Goal: Navigation & Orientation: Find specific page/section

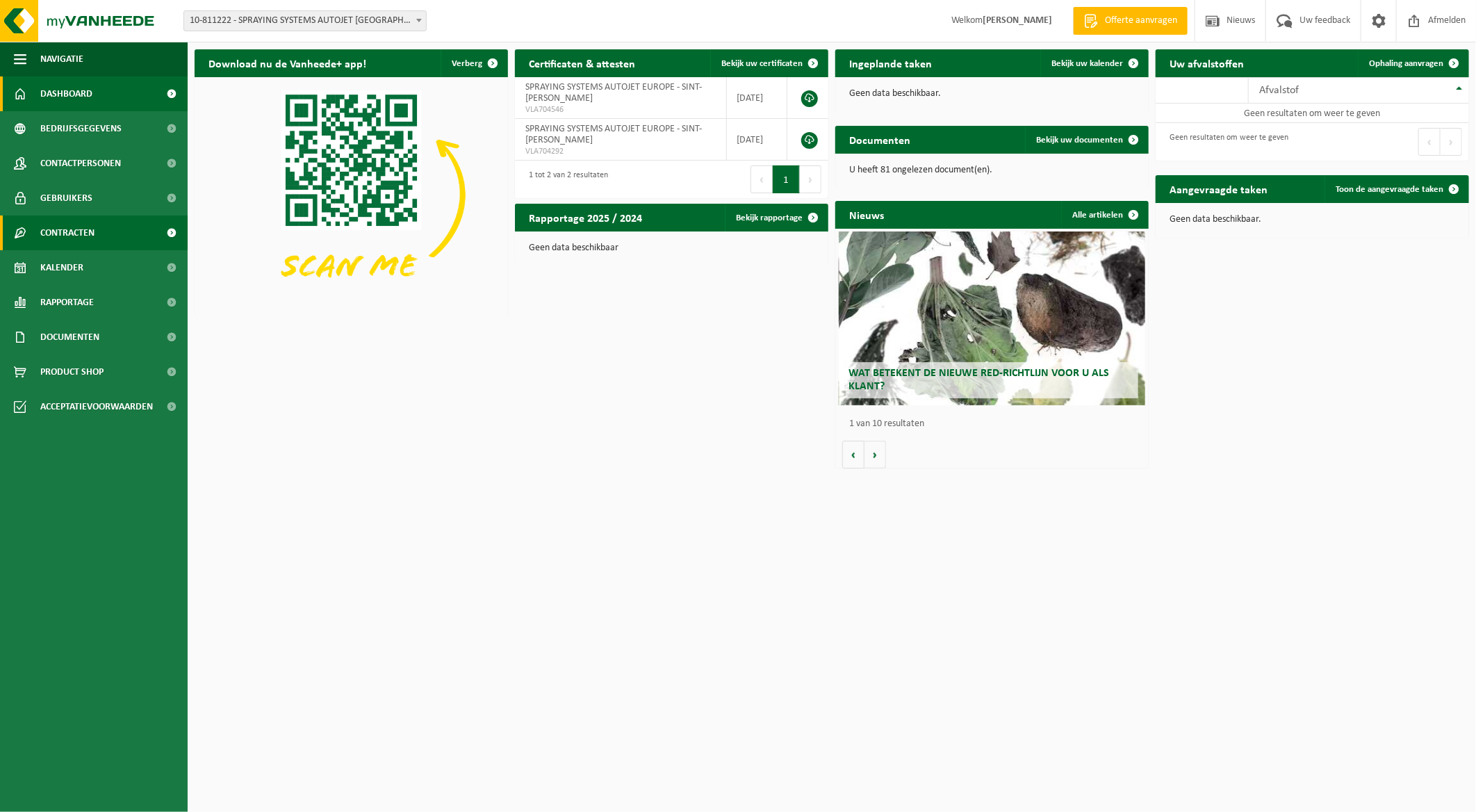
click at [65, 234] on span "Contracten" at bounding box center [68, 233] width 55 height 35
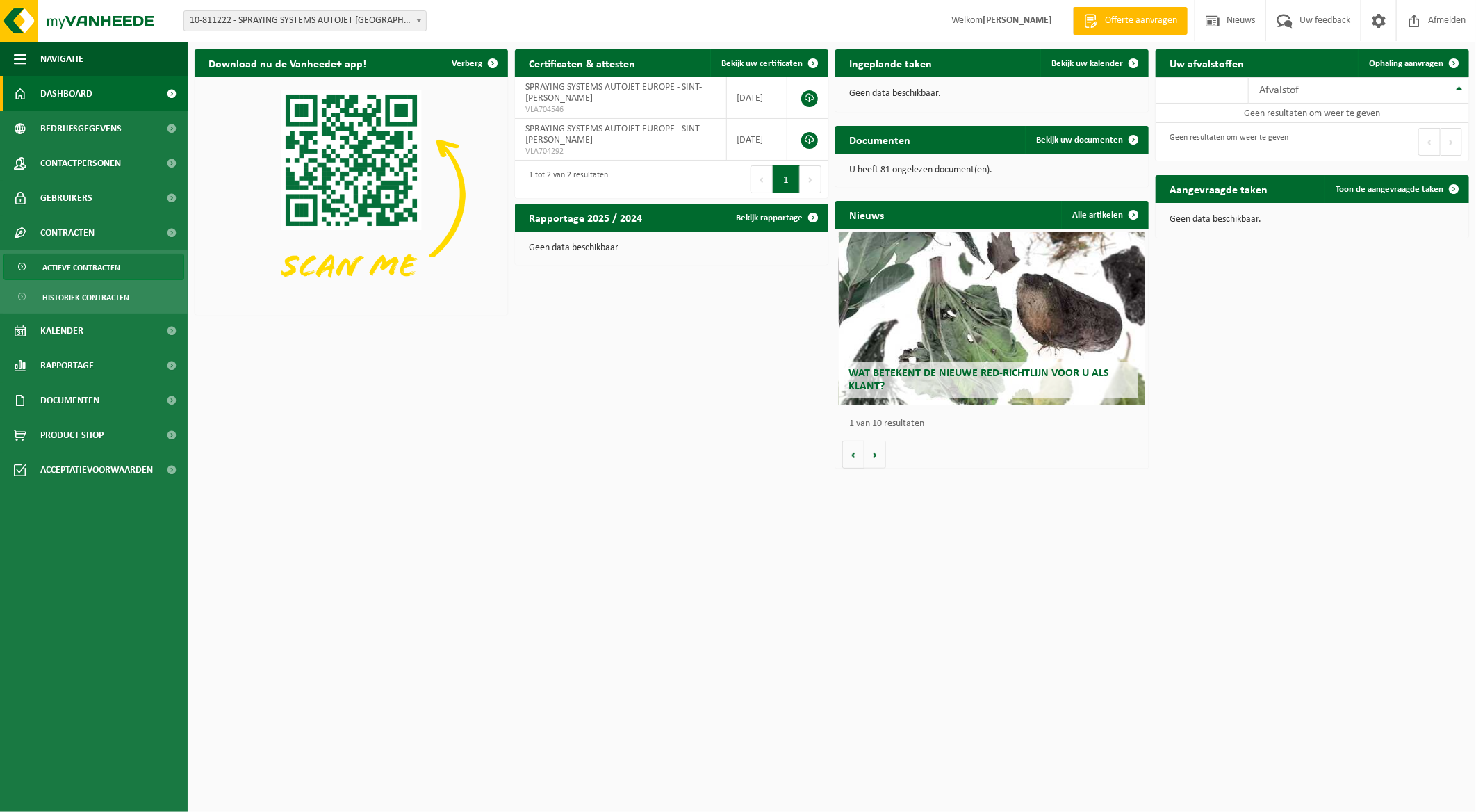
click at [72, 268] on span "Actieve contracten" at bounding box center [81, 268] width 78 height 26
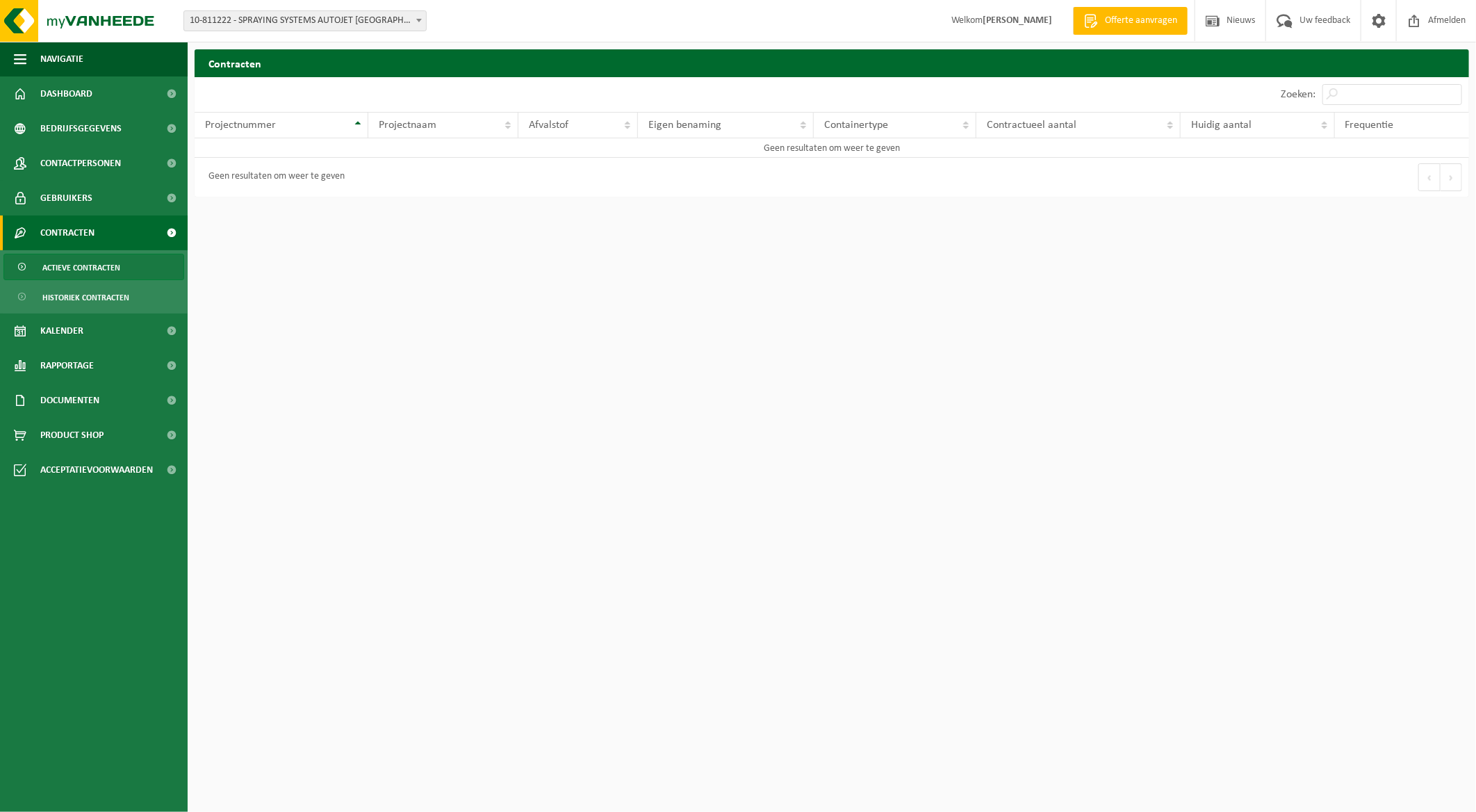
click at [85, 279] on link "Actieve contracten" at bounding box center [94, 267] width 181 height 26
click at [50, 91] on span "Dashboard" at bounding box center [67, 94] width 52 height 35
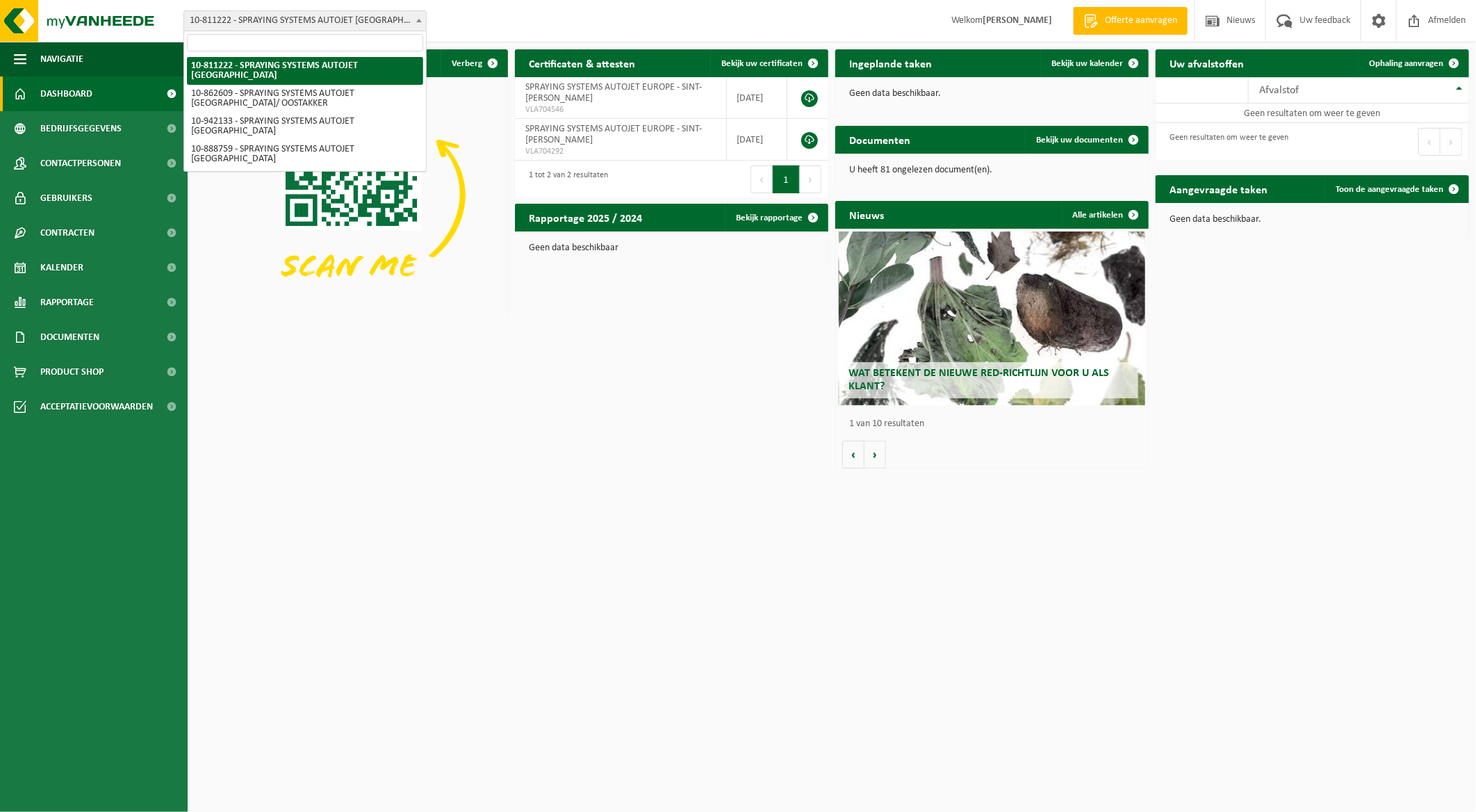
drag, startPoint x: 330, startPoint y: 21, endPoint x: 380, endPoint y: 18, distance: 50.1
click at [331, 20] on span "10-811222 - SPRAYING SYSTEMS AUTOJET [GEOGRAPHIC_DATA]" at bounding box center [304, 21] width 242 height 20
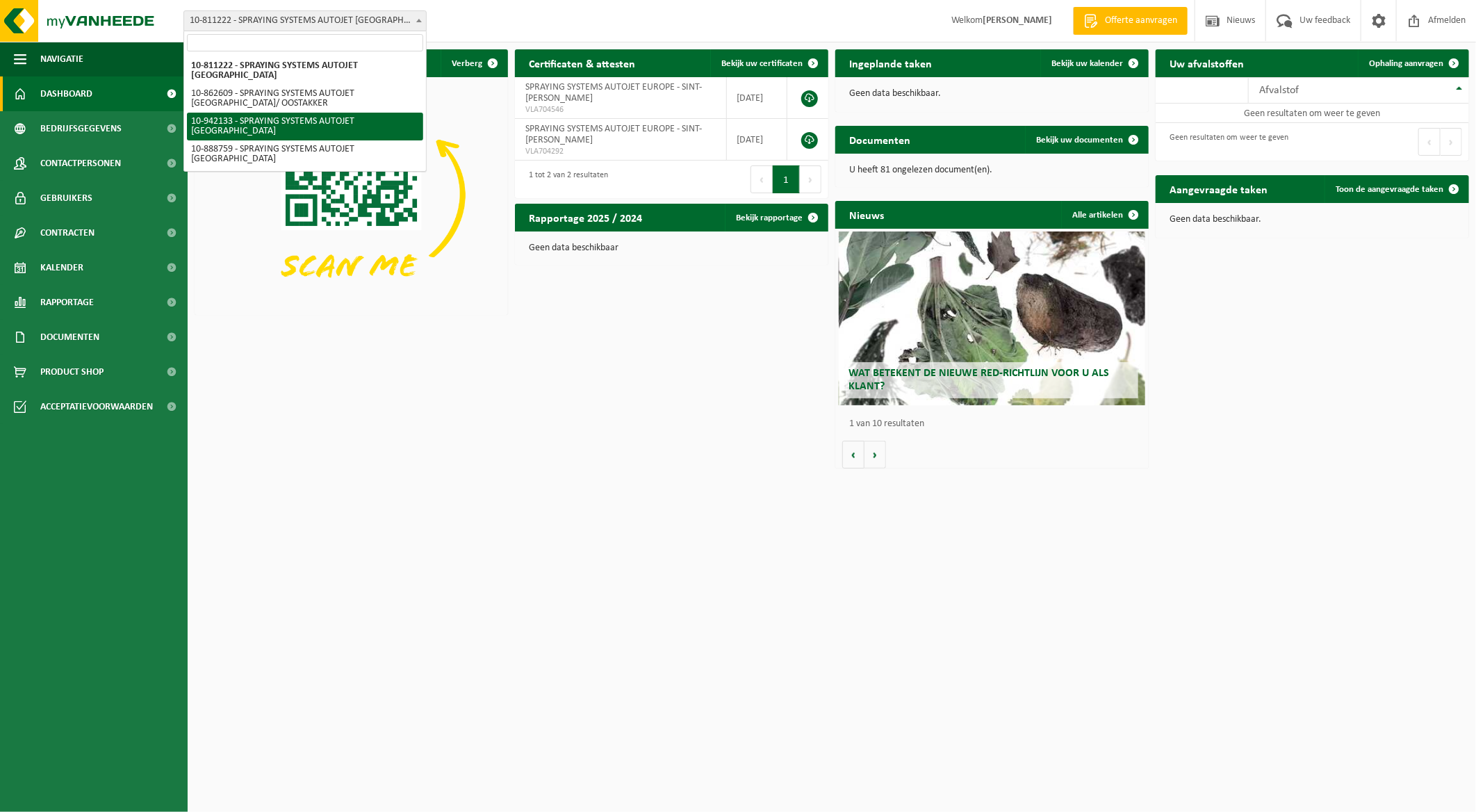
select select "139622"
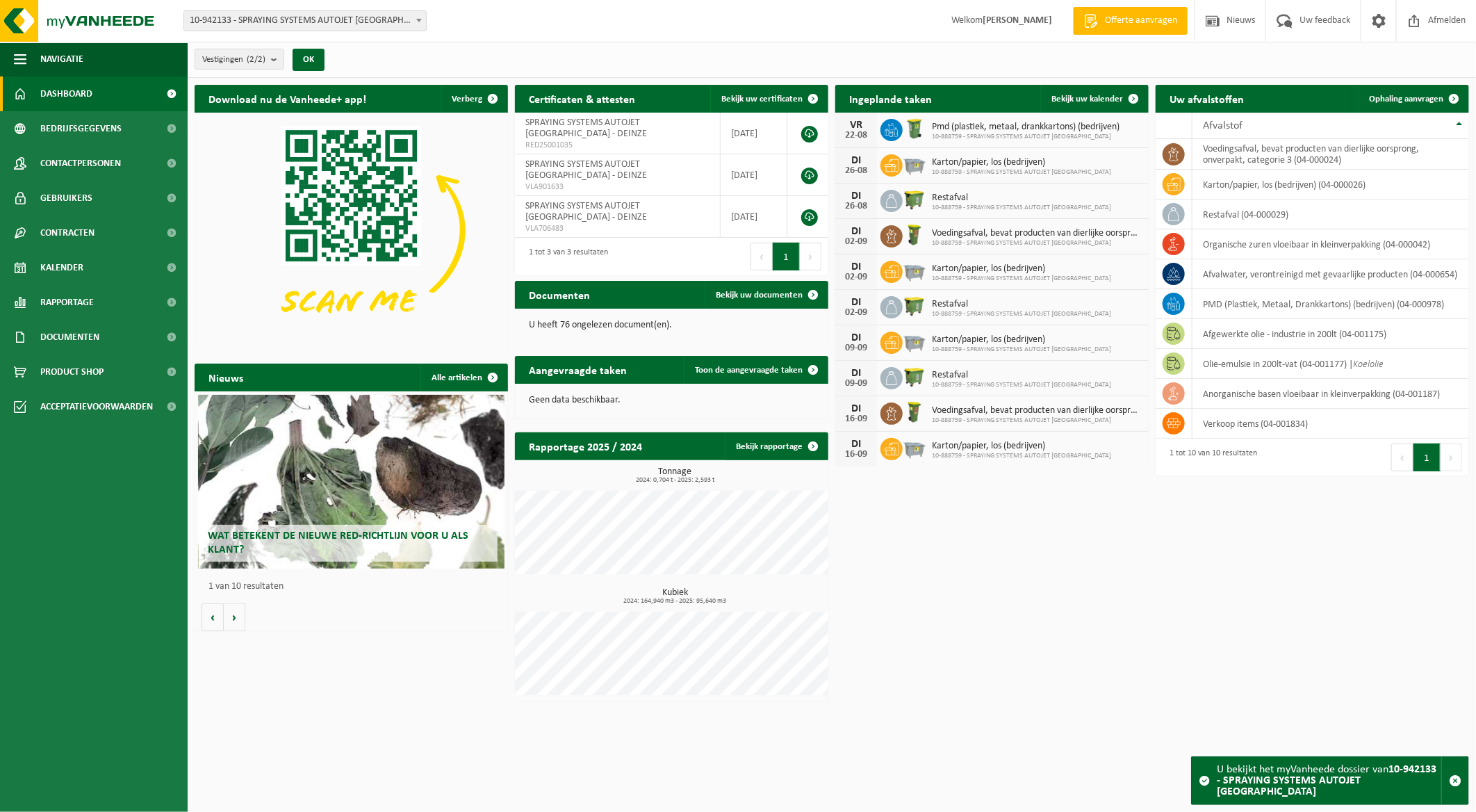
click at [890, 129] on icon at bounding box center [893, 126] width 7 height 7
click at [853, 127] on div "VR" at bounding box center [856, 125] width 28 height 11
click at [963, 128] on span "Pmd (plastiek, metaal, drankkartons) (bedrijven)" at bounding box center [1026, 127] width 188 height 11
click at [1076, 98] on span "Bekijk uw kalender" at bounding box center [1087, 98] width 72 height 9
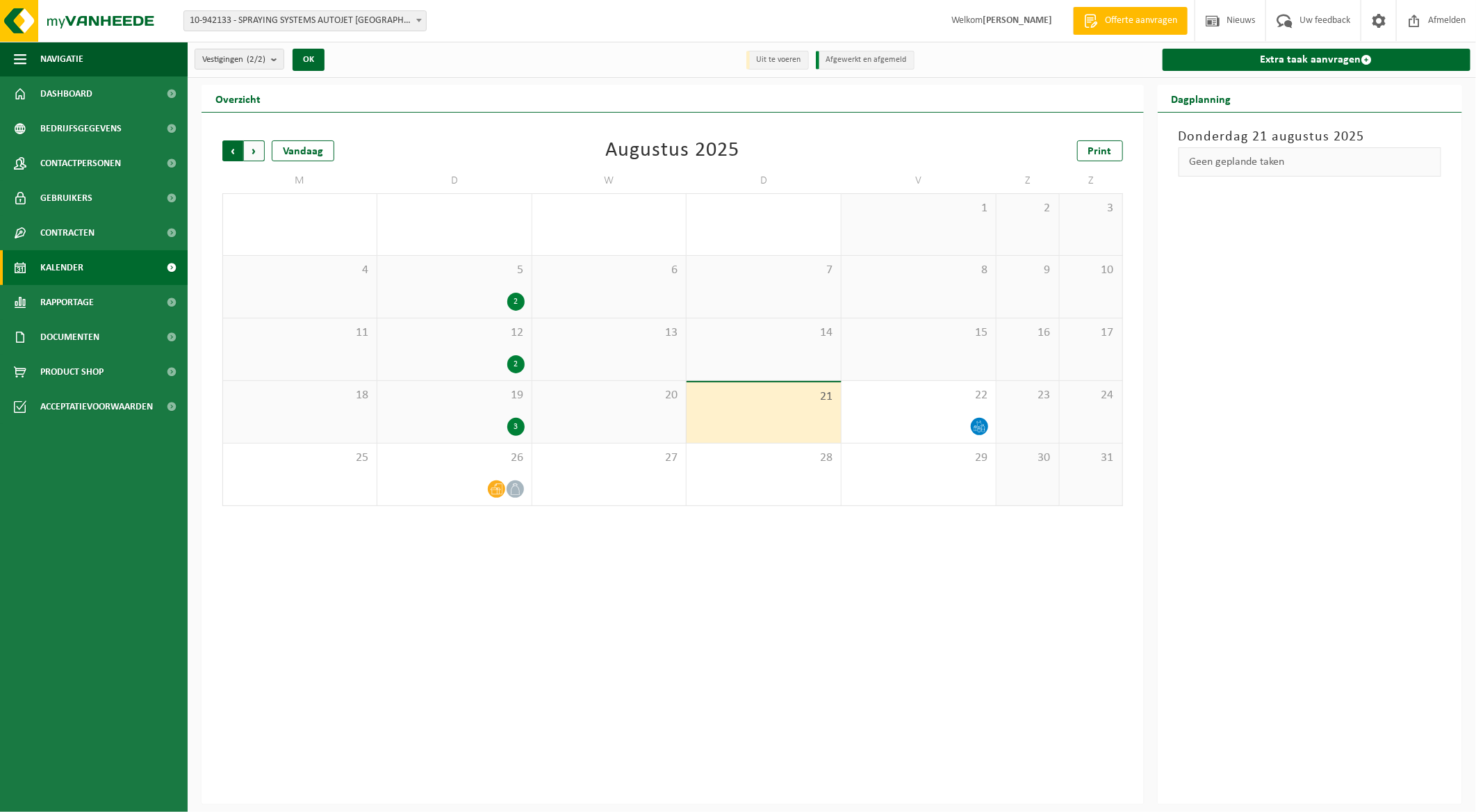
click at [253, 150] on span "Volgende" at bounding box center [255, 151] width 21 height 21
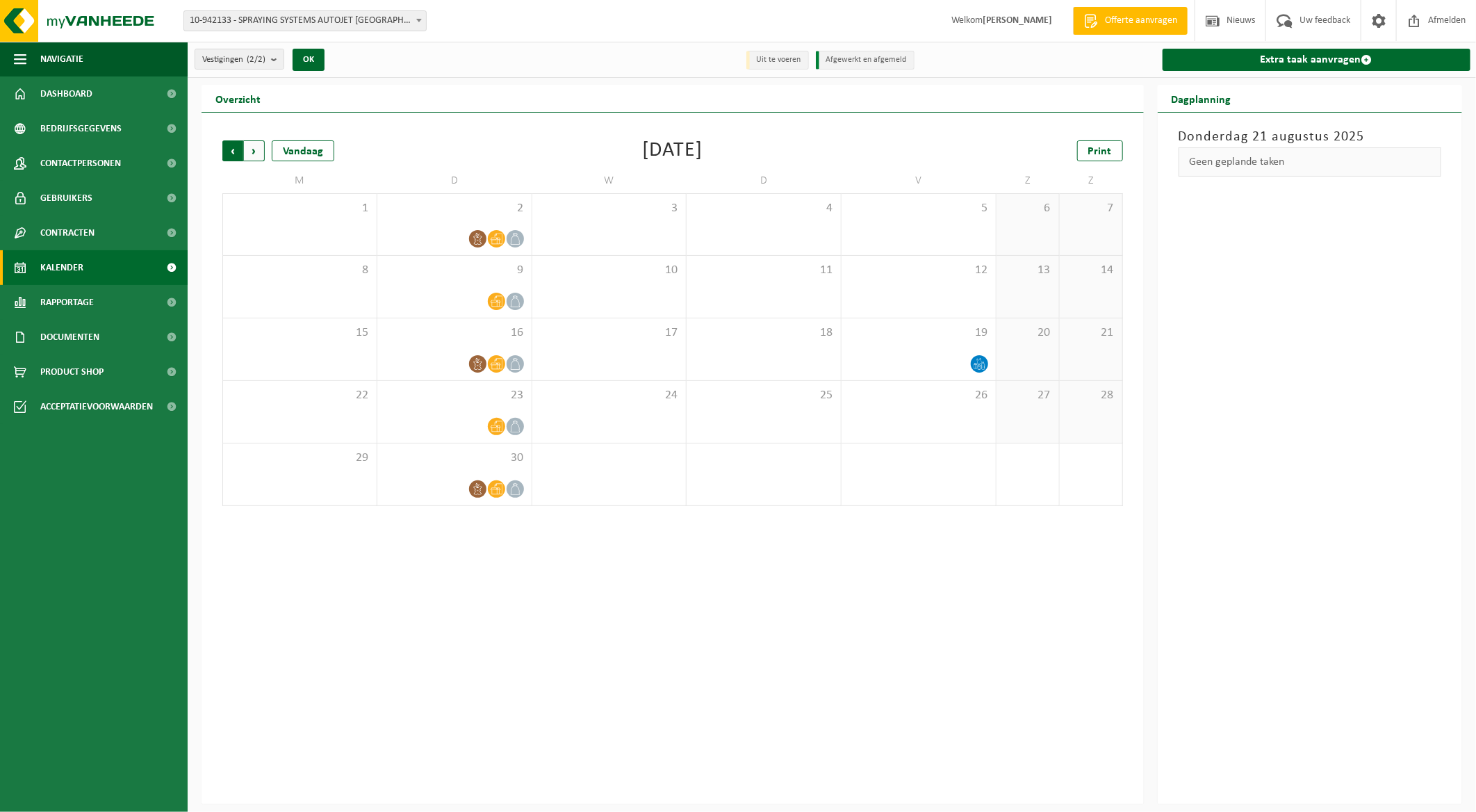
click at [251, 153] on span "Volgende" at bounding box center [255, 151] width 21 height 21
click at [251, 155] on span "Volgende" at bounding box center [255, 151] width 21 height 21
click at [234, 151] on span "Vorige" at bounding box center [233, 151] width 21 height 21
click at [234, 154] on span "Vorige" at bounding box center [233, 151] width 21 height 21
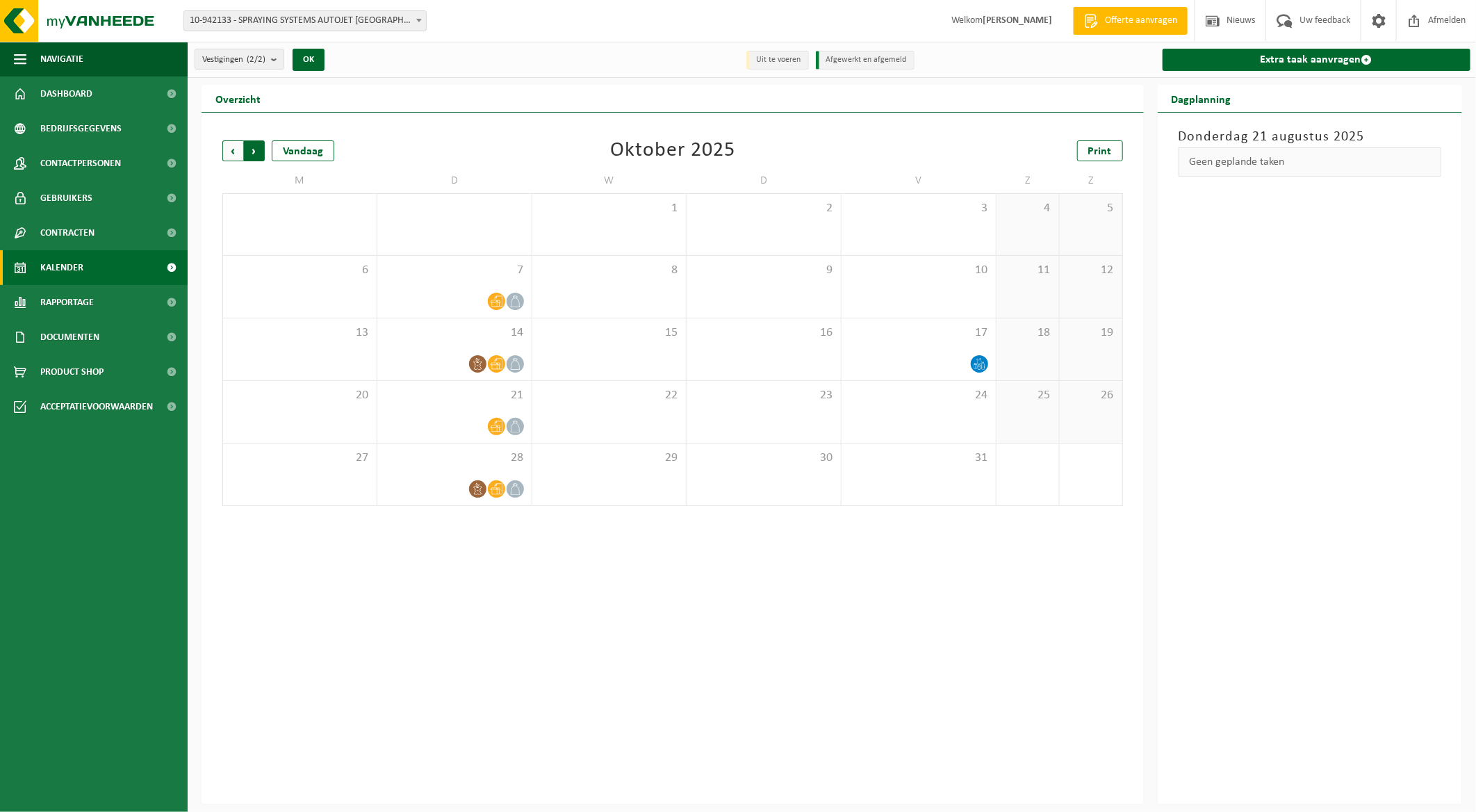
click at [232, 160] on span "Vorige" at bounding box center [233, 151] width 21 height 21
click at [55, 225] on span "Contracten" at bounding box center [68, 233] width 55 height 35
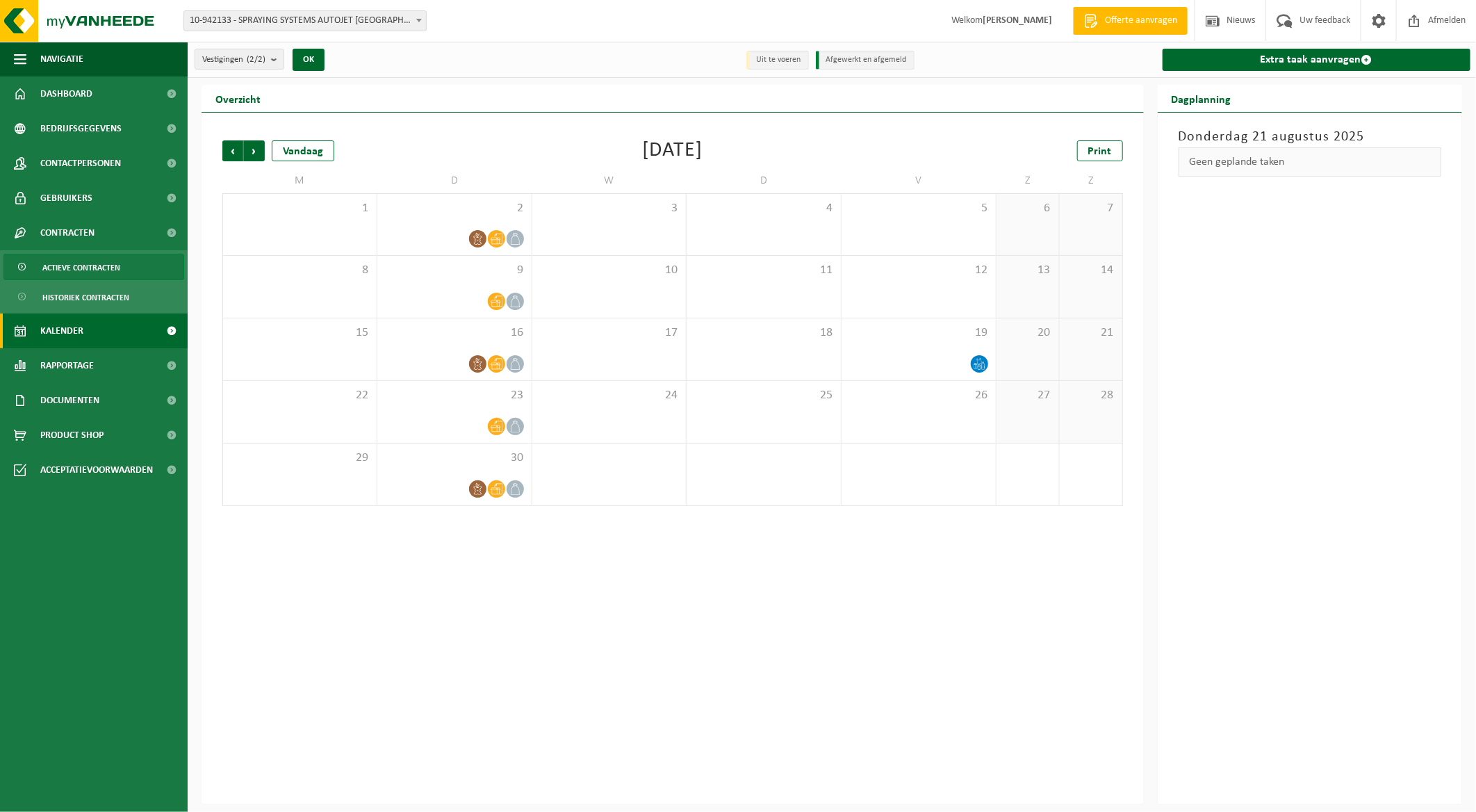
click at [60, 269] on span "Actieve contracten" at bounding box center [81, 268] width 78 height 26
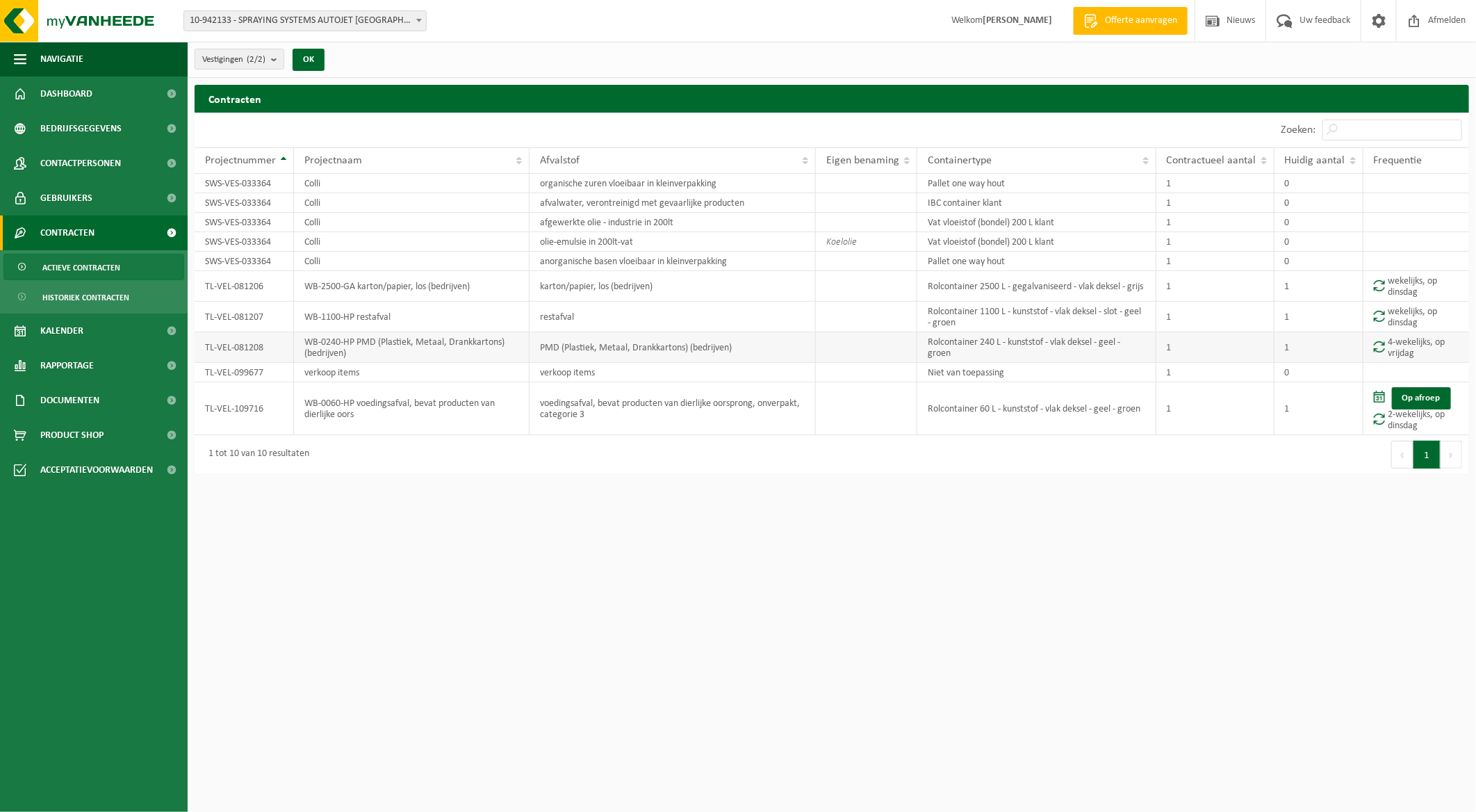
click at [1394, 347] on td "4-wekelijks, op vrijdag" at bounding box center [1417, 347] width 106 height 31
click at [1376, 345] on span at bounding box center [1380, 347] width 11 height 12
click at [231, 351] on td "TL-VEL-081208" at bounding box center [244, 347] width 99 height 31
click at [1430, 347] on td "4-wekelijks, op vrijdag" at bounding box center [1417, 347] width 106 height 31
click at [66, 260] on span "Actieve contracten" at bounding box center [81, 268] width 78 height 26
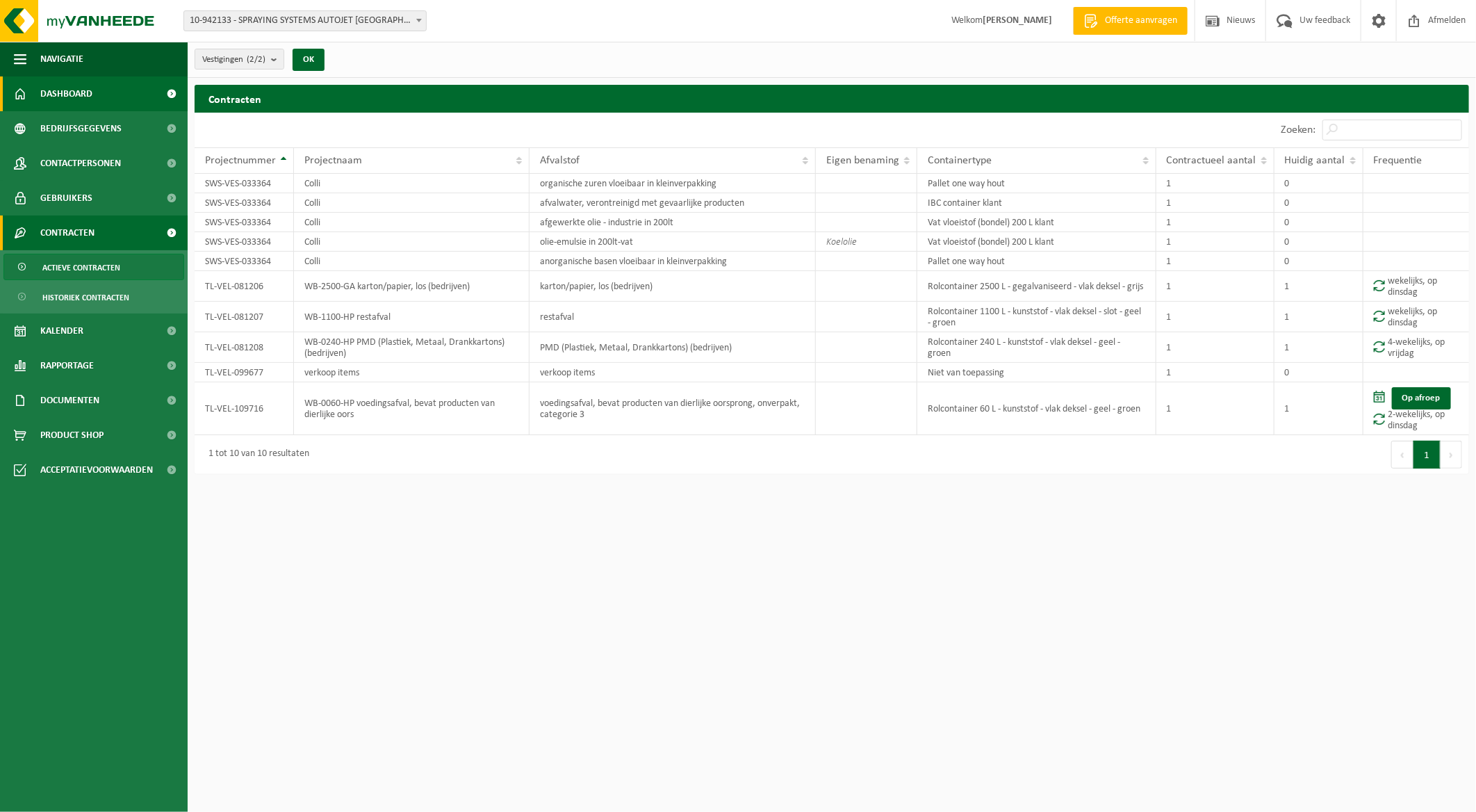
click at [54, 85] on span "Dashboard" at bounding box center [67, 94] width 52 height 35
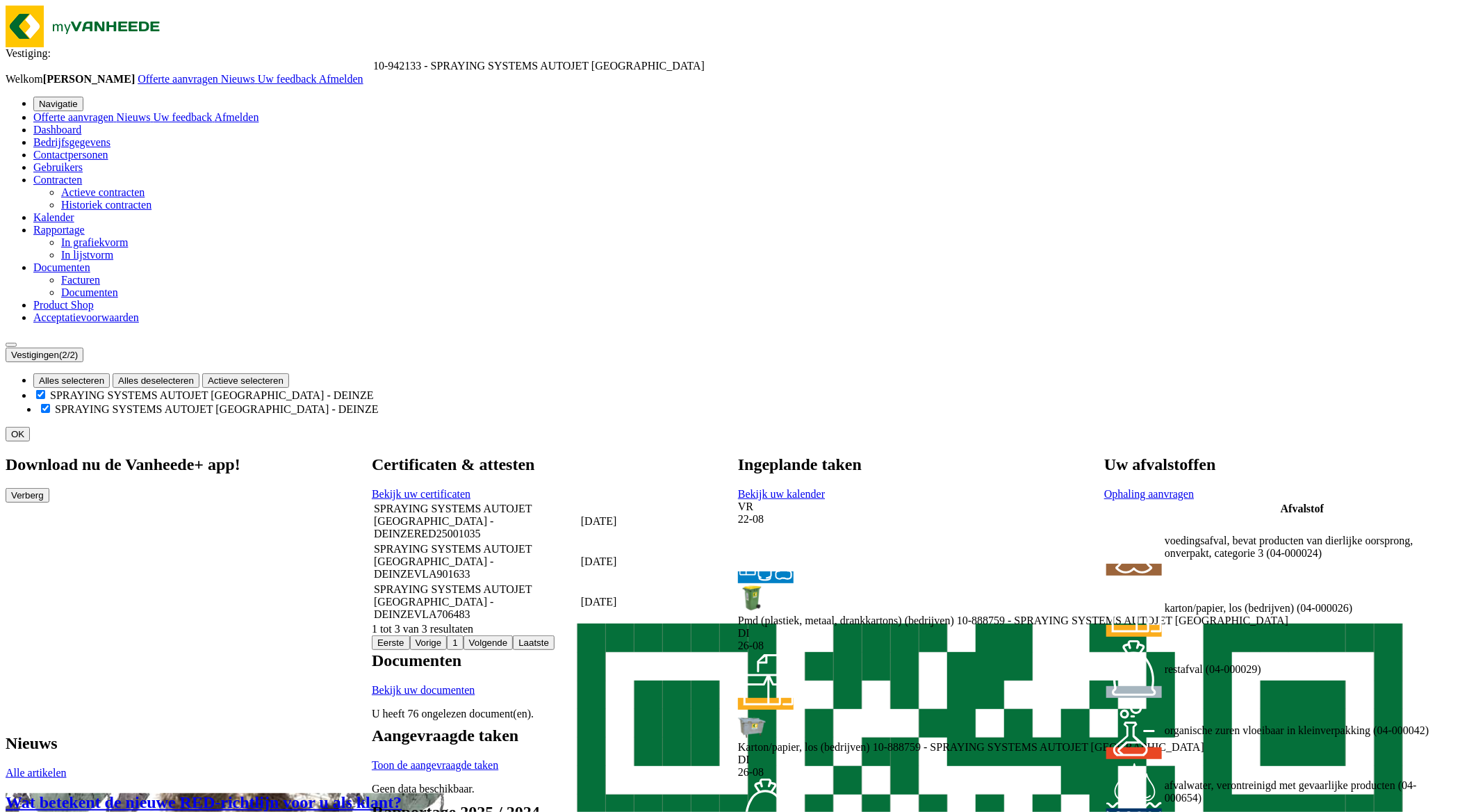
click at [1170, 603] on div "Download nu de Vanheede+ app! Verberg Certificaten & attesten Bekijk uw certifi…" at bounding box center [738, 757] width 1465 height 631
click at [1008, 554] on div "Download nu de Vanheede+ app! Verberg Certificaten & attesten Bekijk uw certifi…" at bounding box center [738, 757] width 1465 height 631
